Goal: Task Accomplishment & Management: Manage account settings

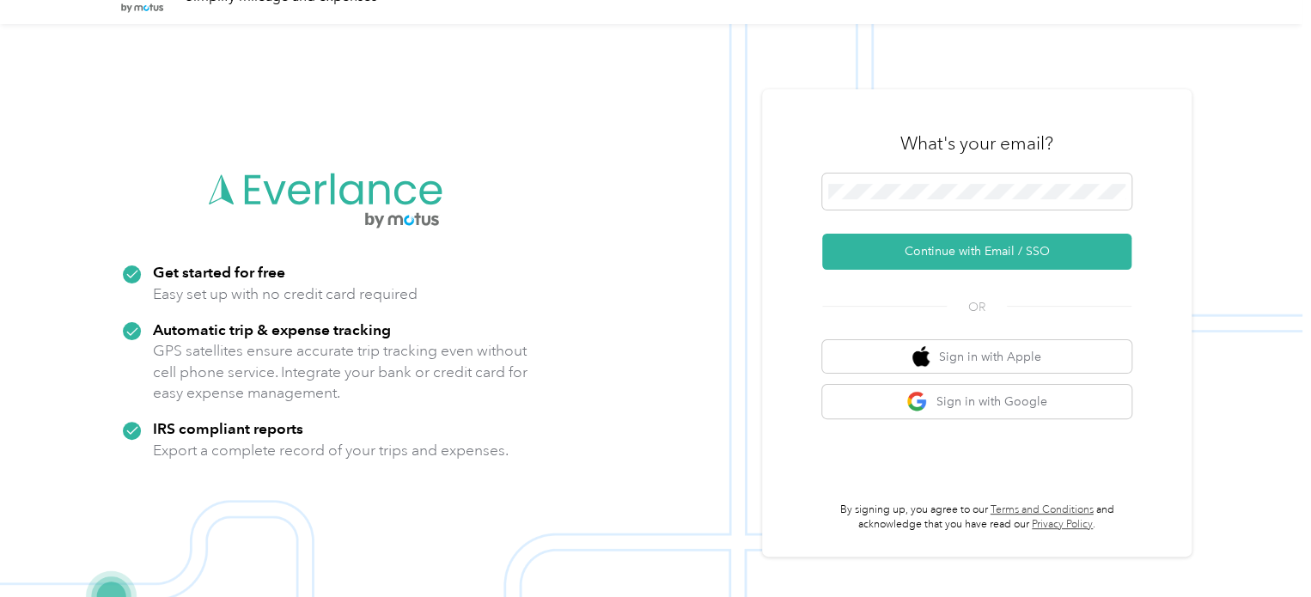
scroll to position [55, 0]
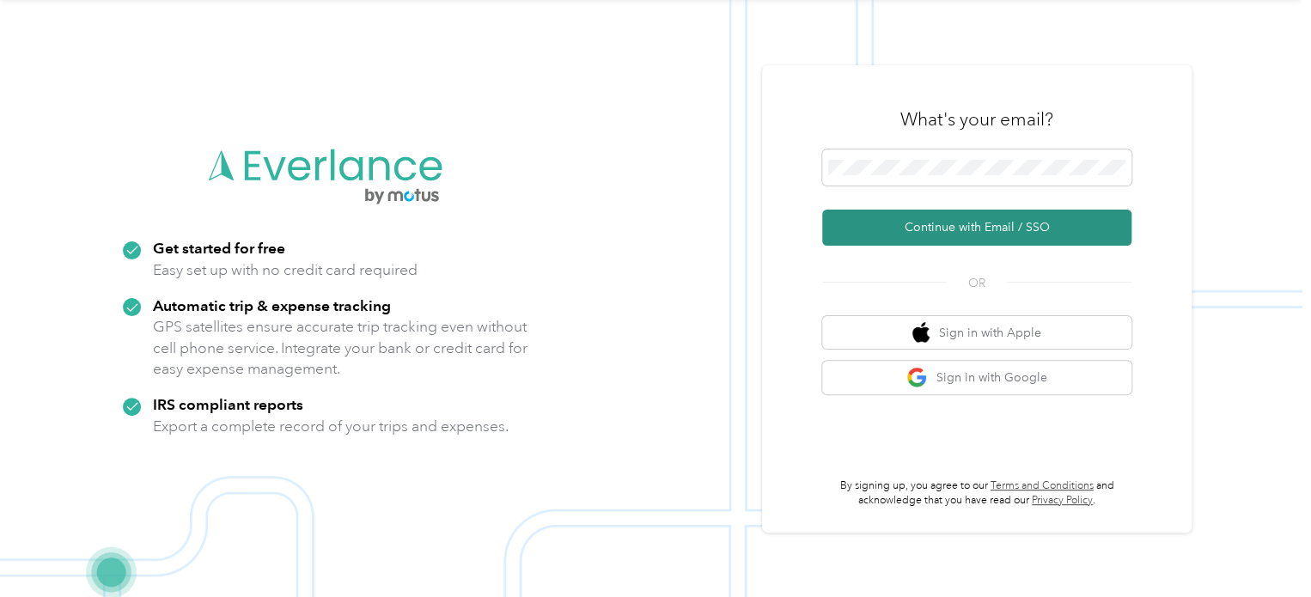
click at [972, 228] on button "Continue with Email / SSO" at bounding box center [976, 228] width 309 height 36
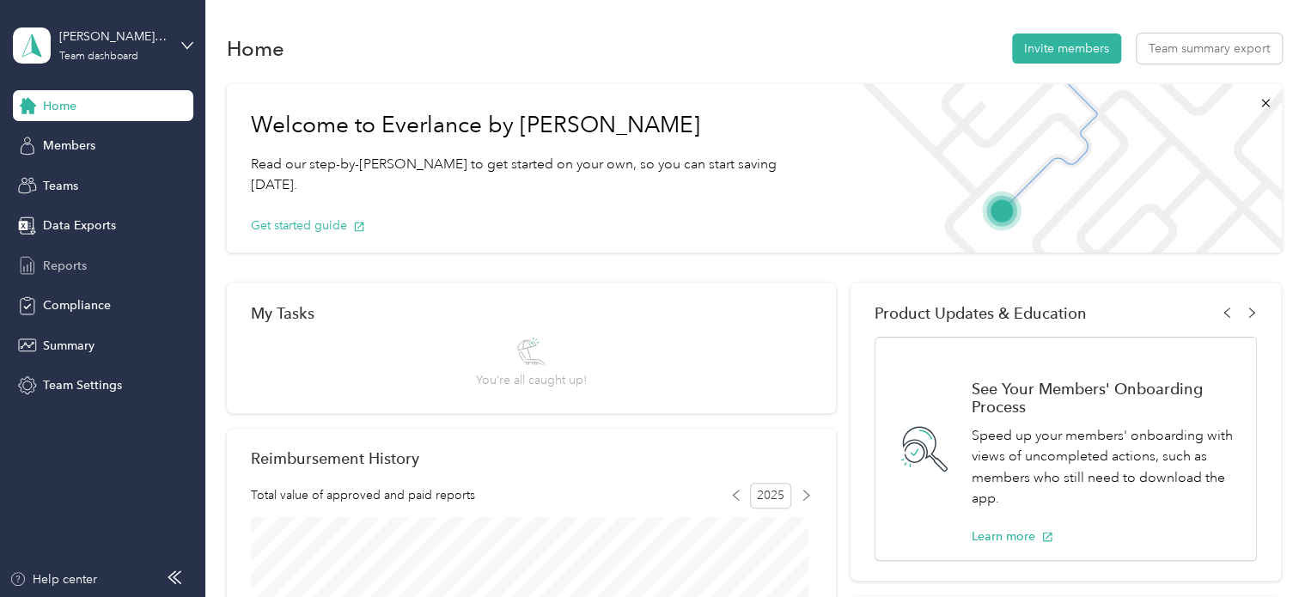
click at [45, 263] on span "Reports" at bounding box center [65, 266] width 44 height 18
